Goal: Check status: Check status

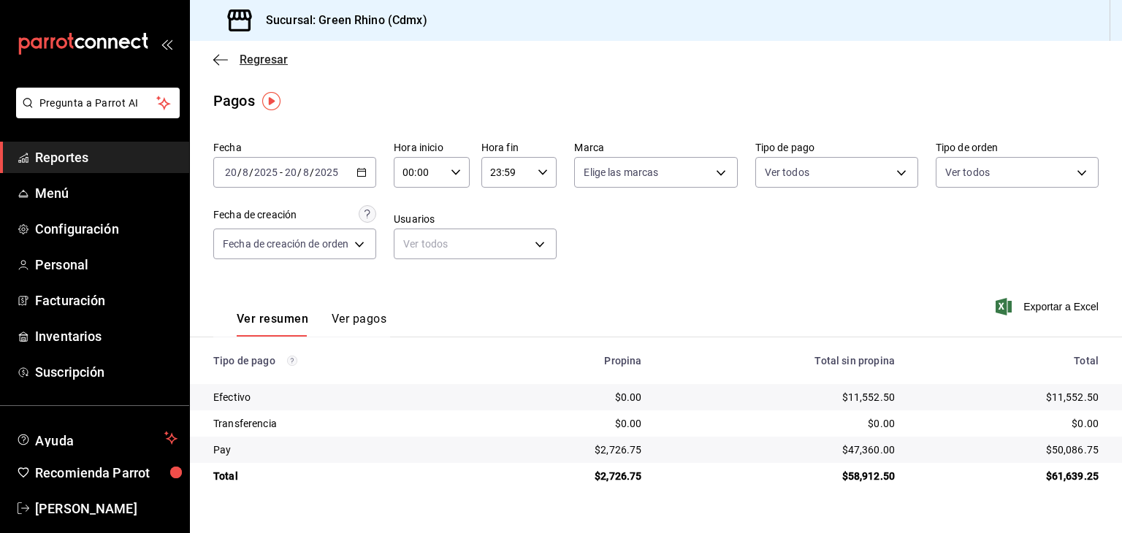
click at [239, 63] on span "Regresar" at bounding box center [250, 60] width 75 height 14
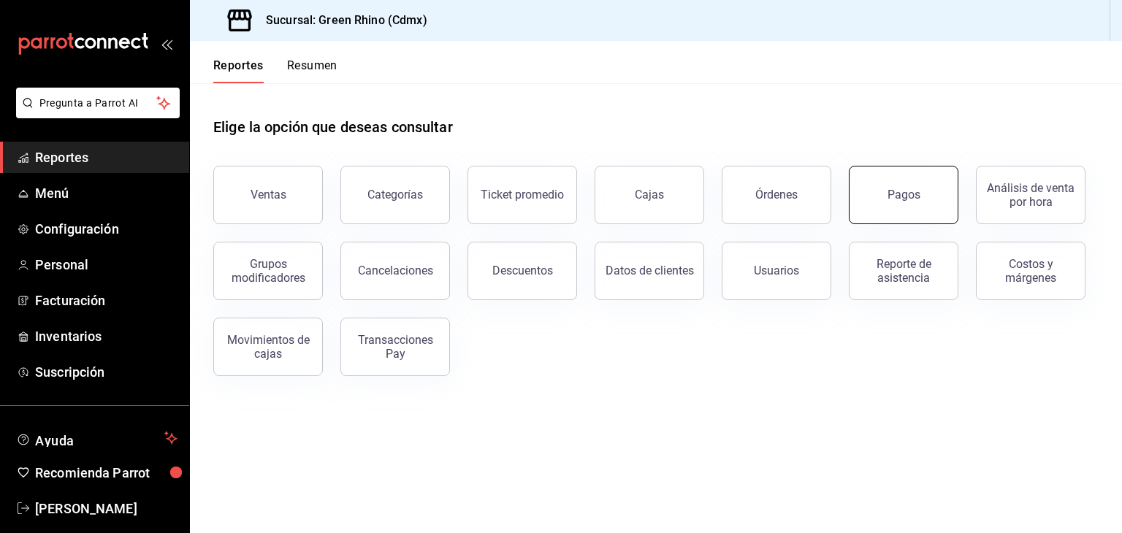
click at [897, 205] on button "Pagos" at bounding box center [904, 195] width 110 height 58
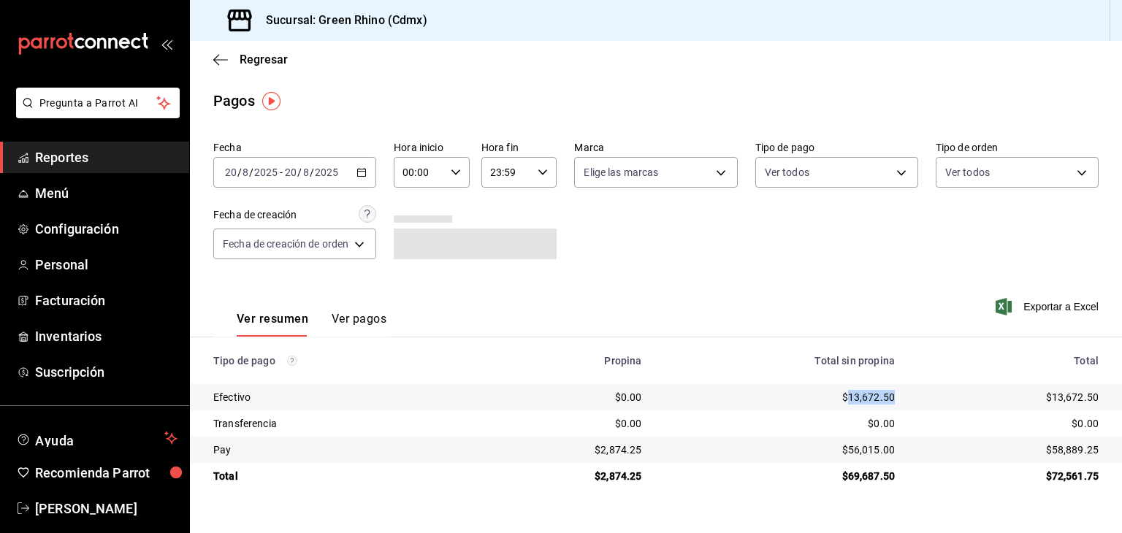
drag, startPoint x: 850, startPoint y: 401, endPoint x: 903, endPoint y: 390, distance: 54.5
click at [903, 390] on td "$13,672.50" at bounding box center [780, 397] width 254 height 26
drag, startPoint x: 602, startPoint y: 452, endPoint x: 645, endPoint y: 446, distance: 43.4
click at [645, 446] on td "$2,874.25" at bounding box center [568, 450] width 172 height 26
